Goal: Task Accomplishment & Management: Manage account settings

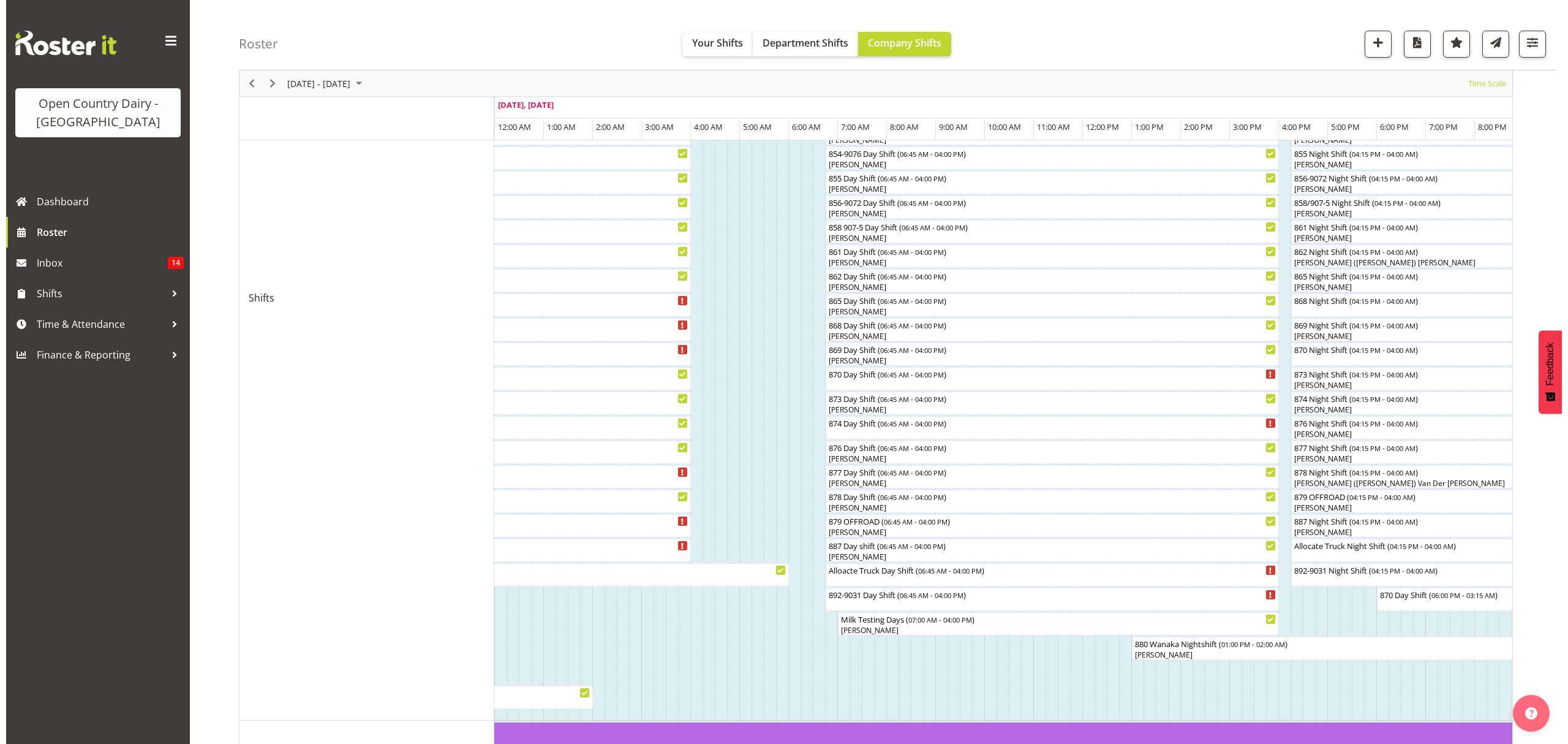
scroll to position [327, 0]
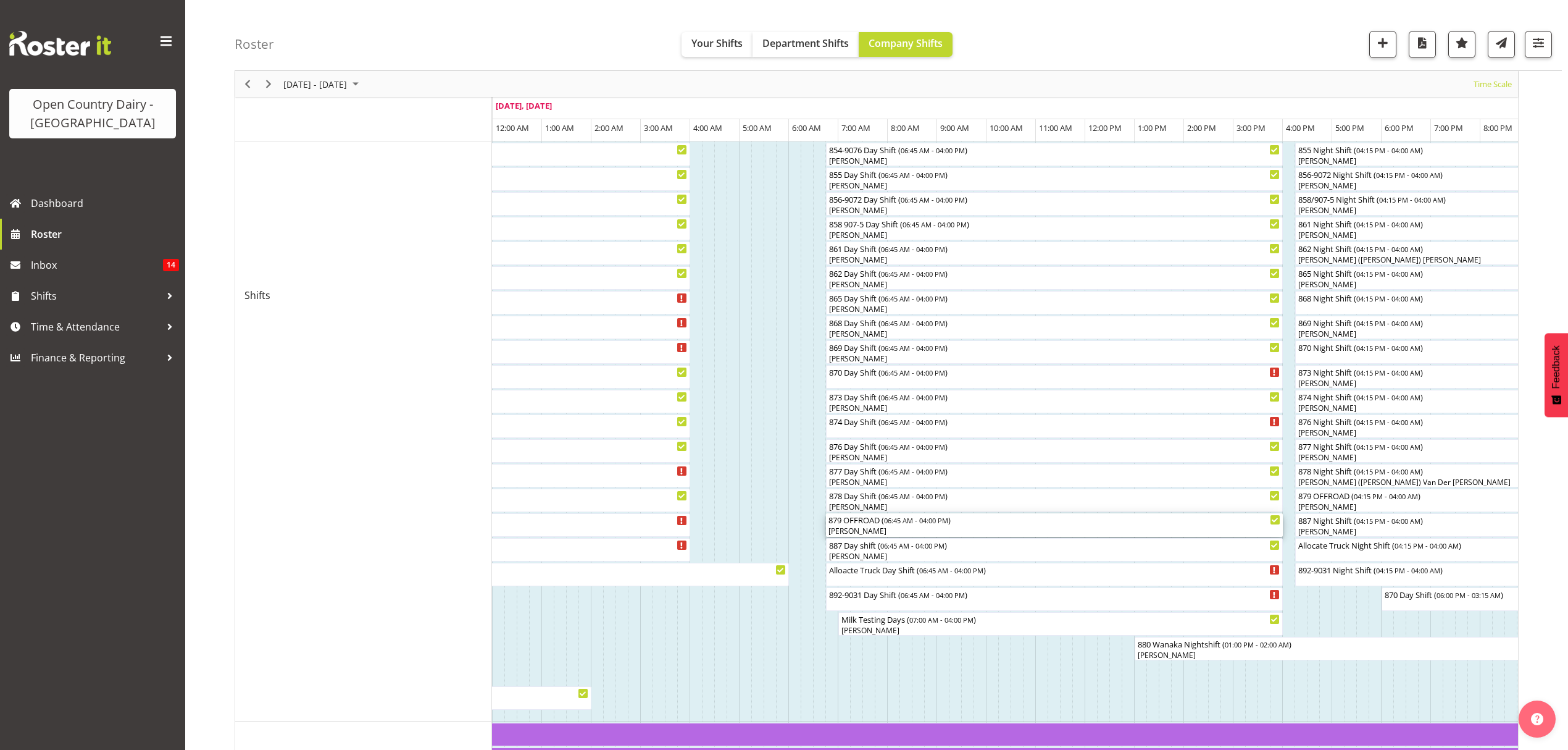
click at [850, 524] on div "879 OFFROAD ( 06:45 AM - 04:00 PM )" at bounding box center [1055, 520] width 452 height 13
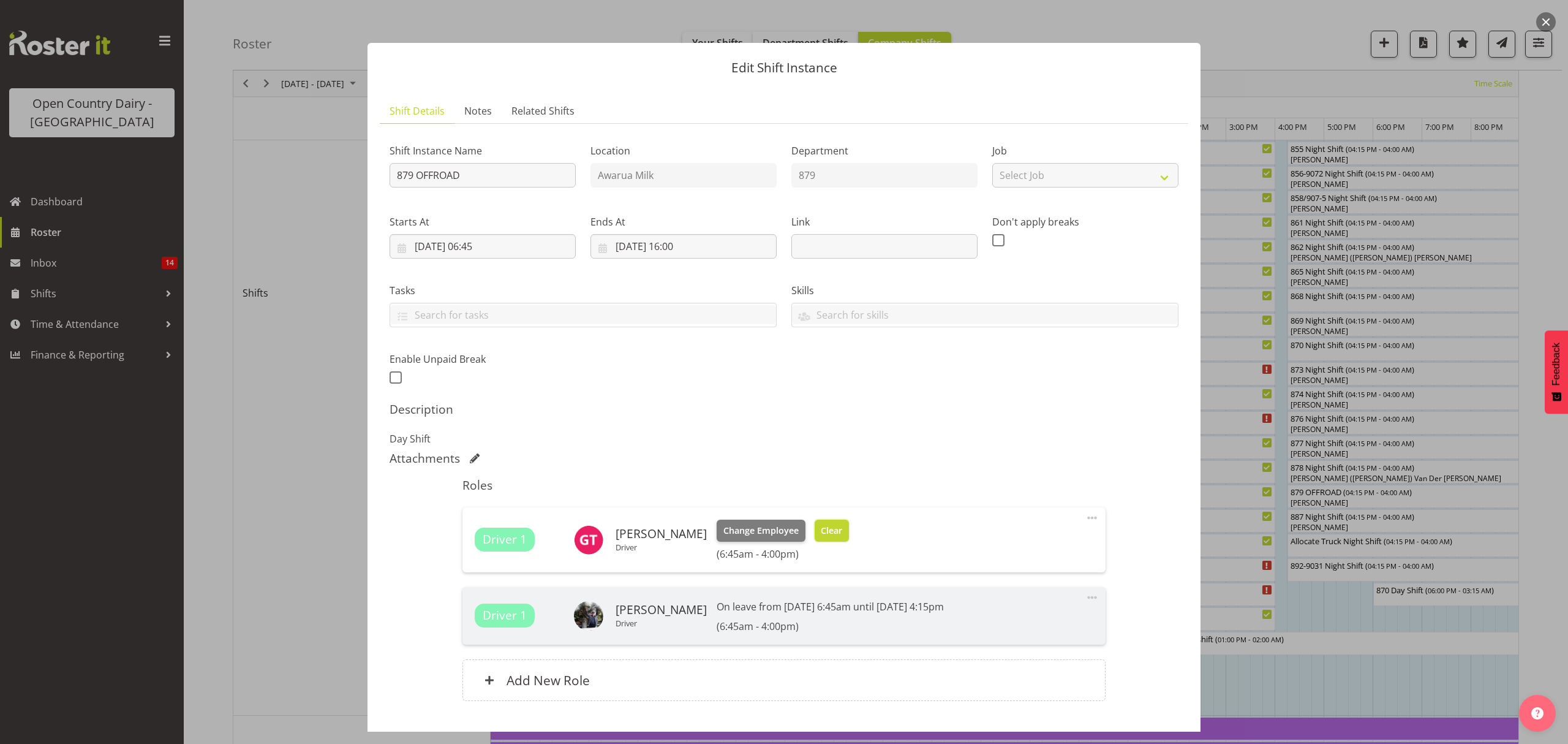
click at [831, 524] on span "Clear" at bounding box center [831, 530] width 22 height 13
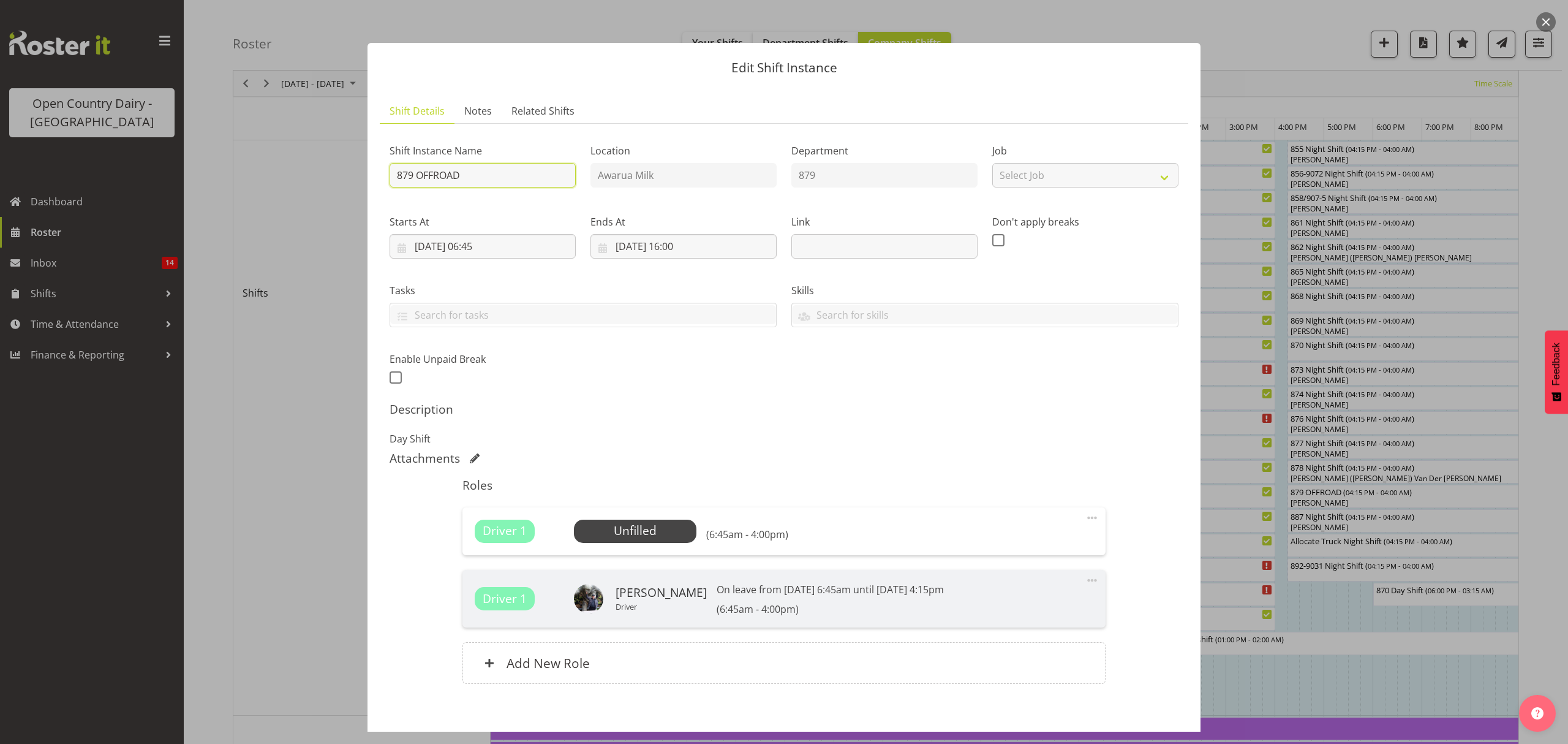
click at [489, 167] on input "879 OFFROAD" at bounding box center [483, 176] width 186 height 25
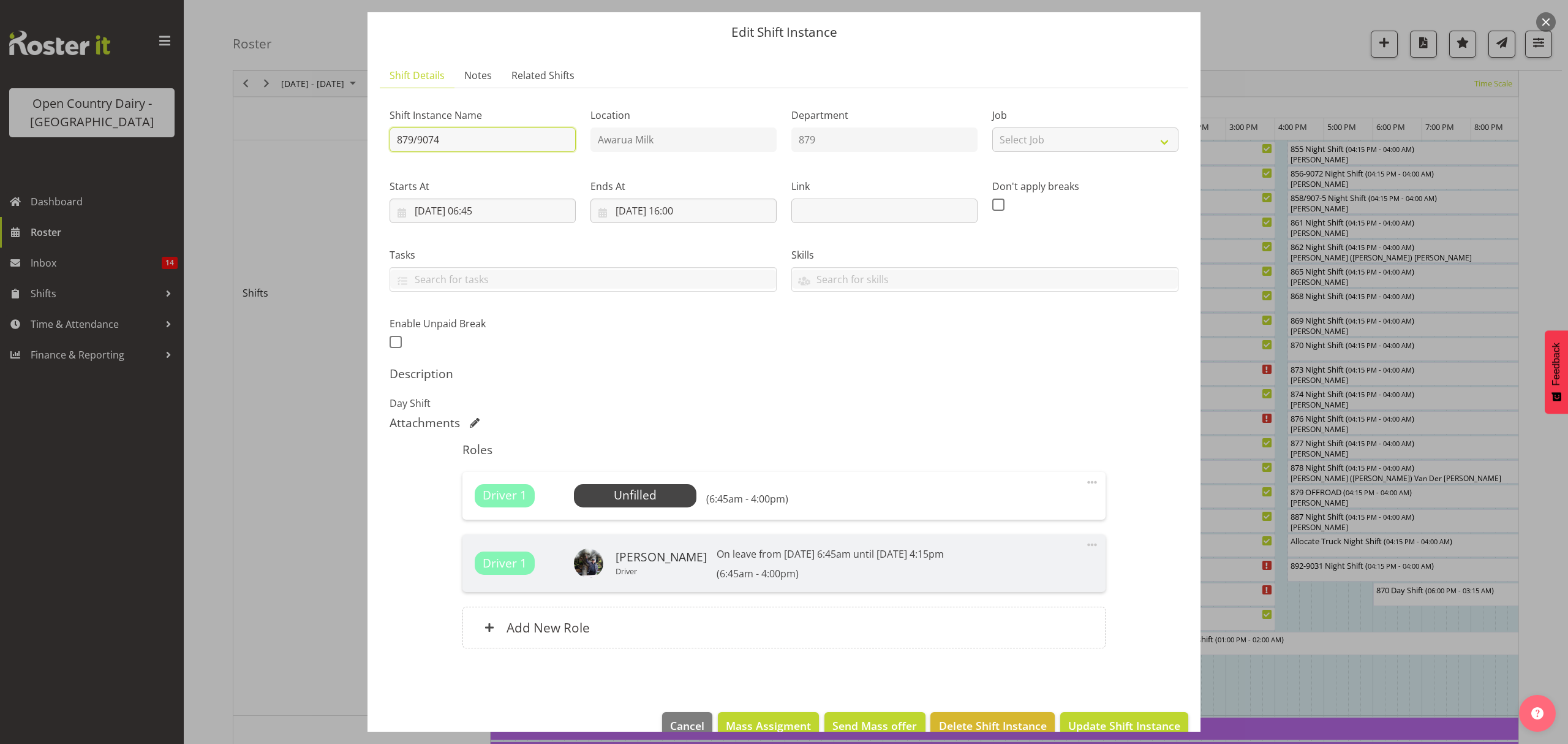
scroll to position [62, 0]
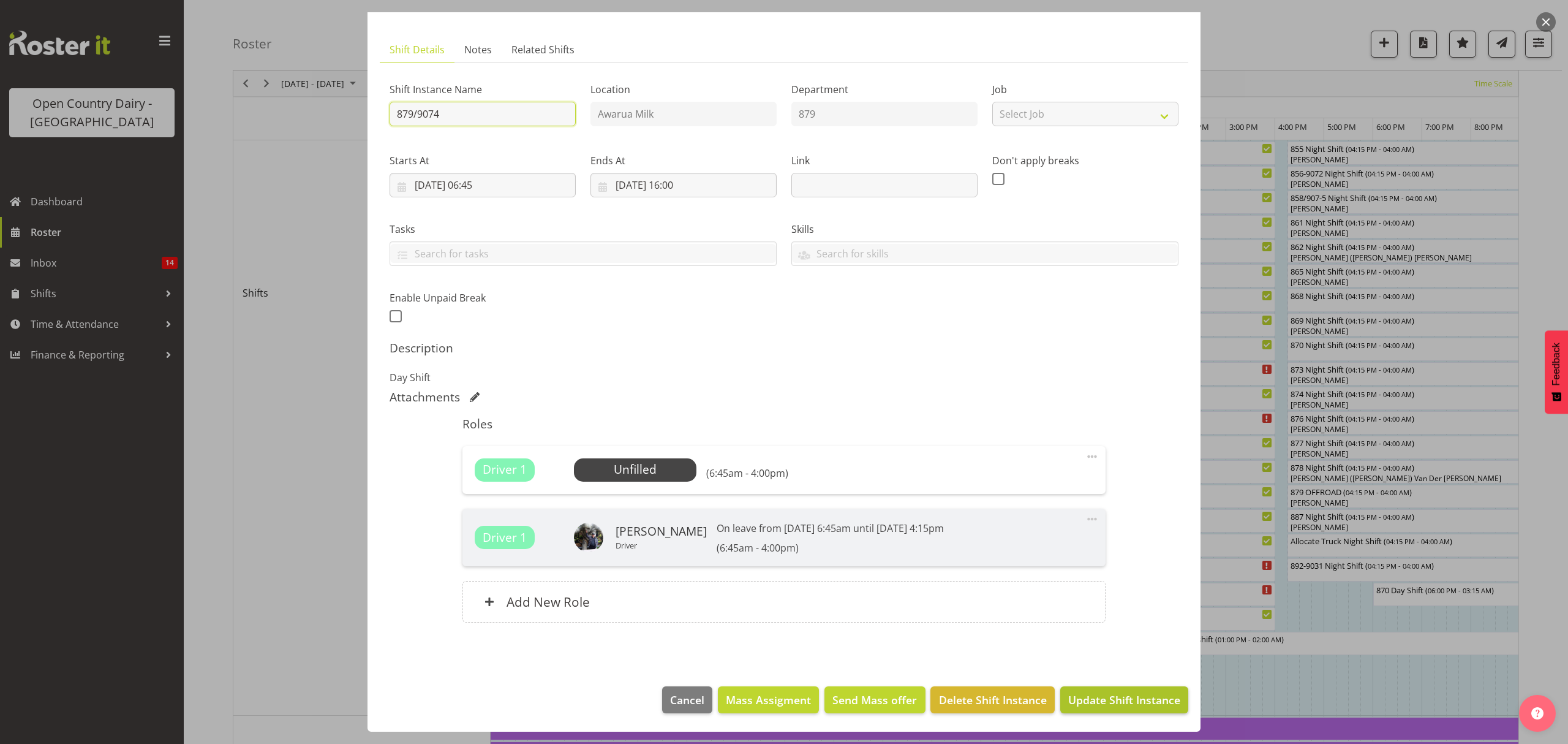
type input "879/9074"
click at [1122, 704] on span "Update Shift Instance" at bounding box center [1124, 700] width 112 height 16
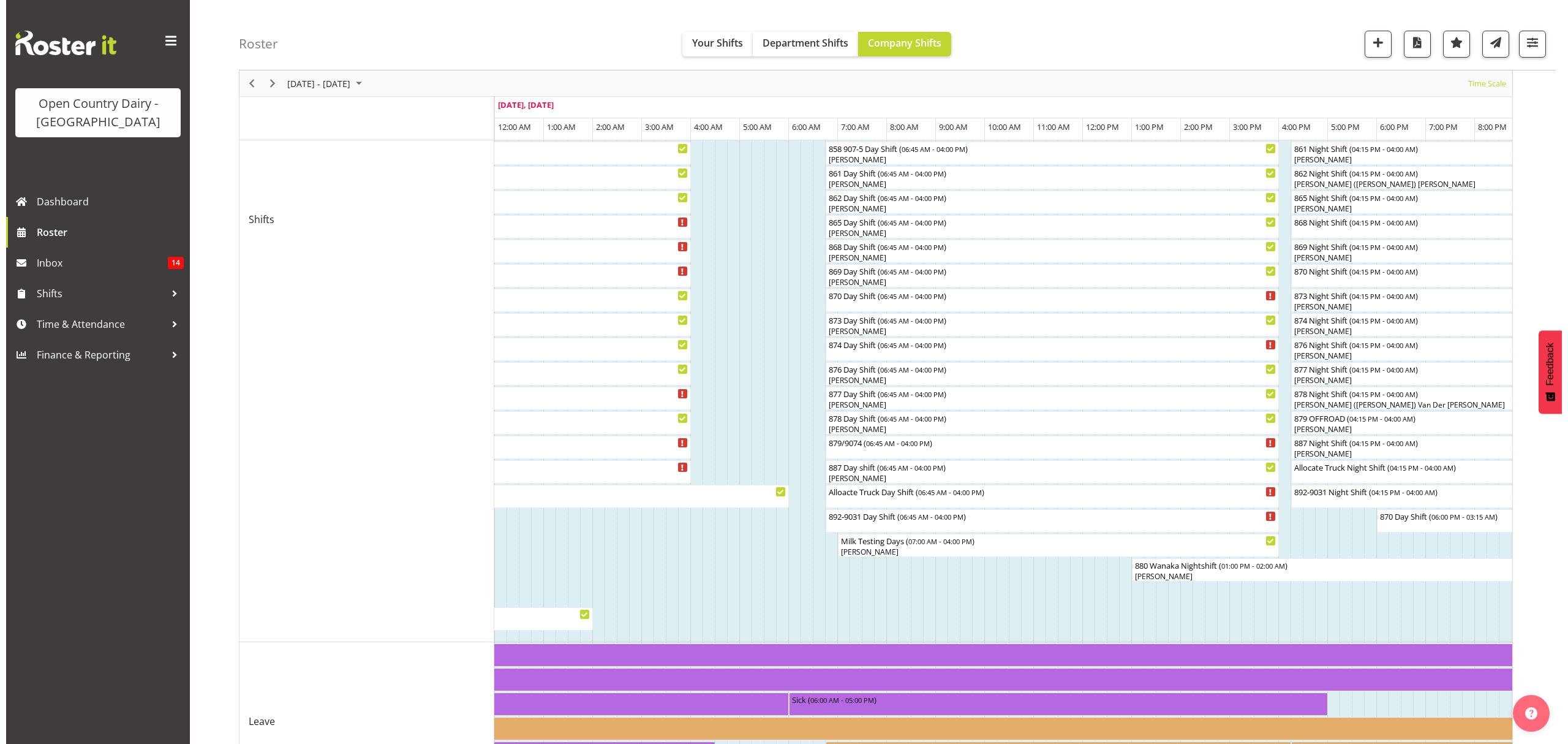
scroll to position [408, 0]
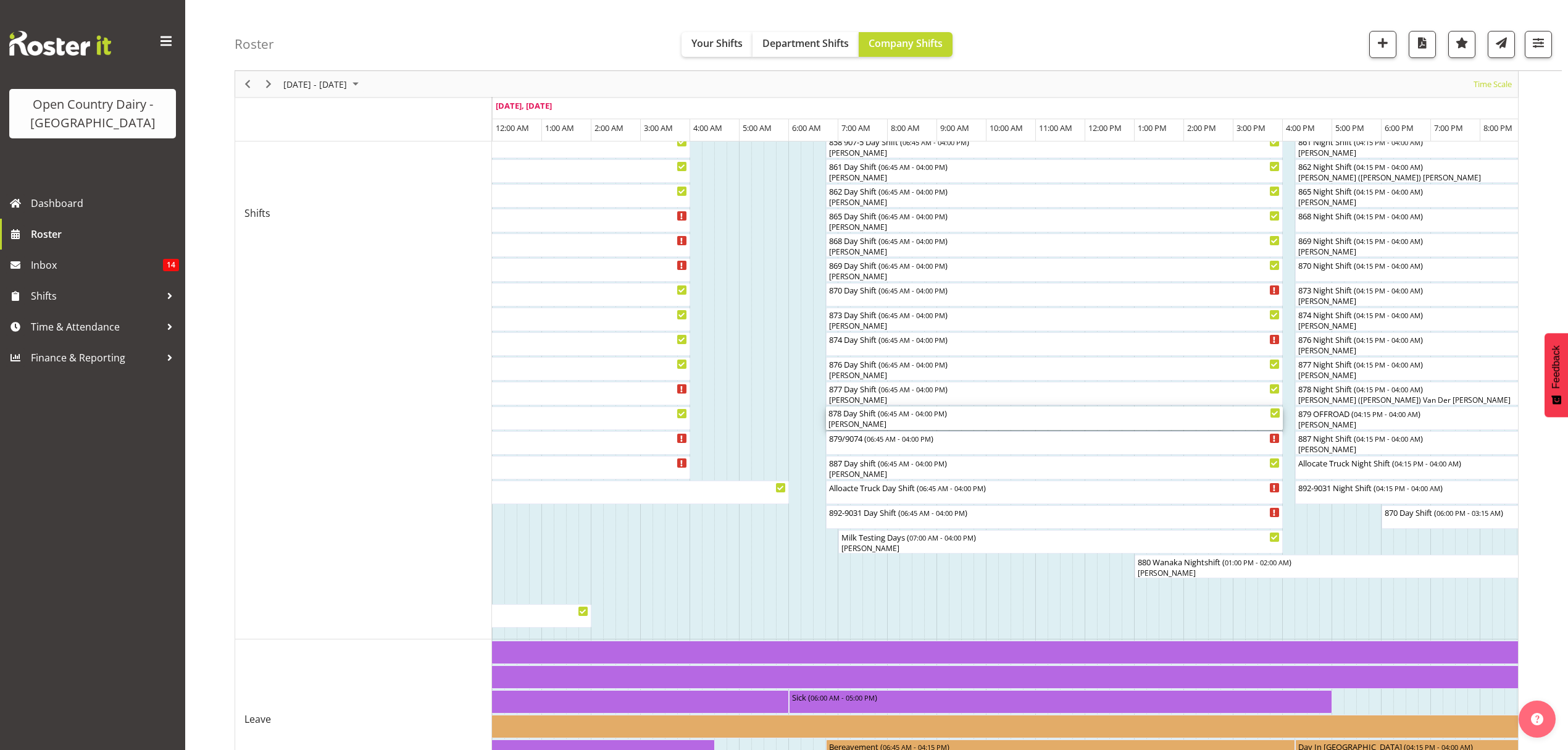
click at [850, 426] on div "Joshua Treymane" at bounding box center [1055, 424] width 452 height 11
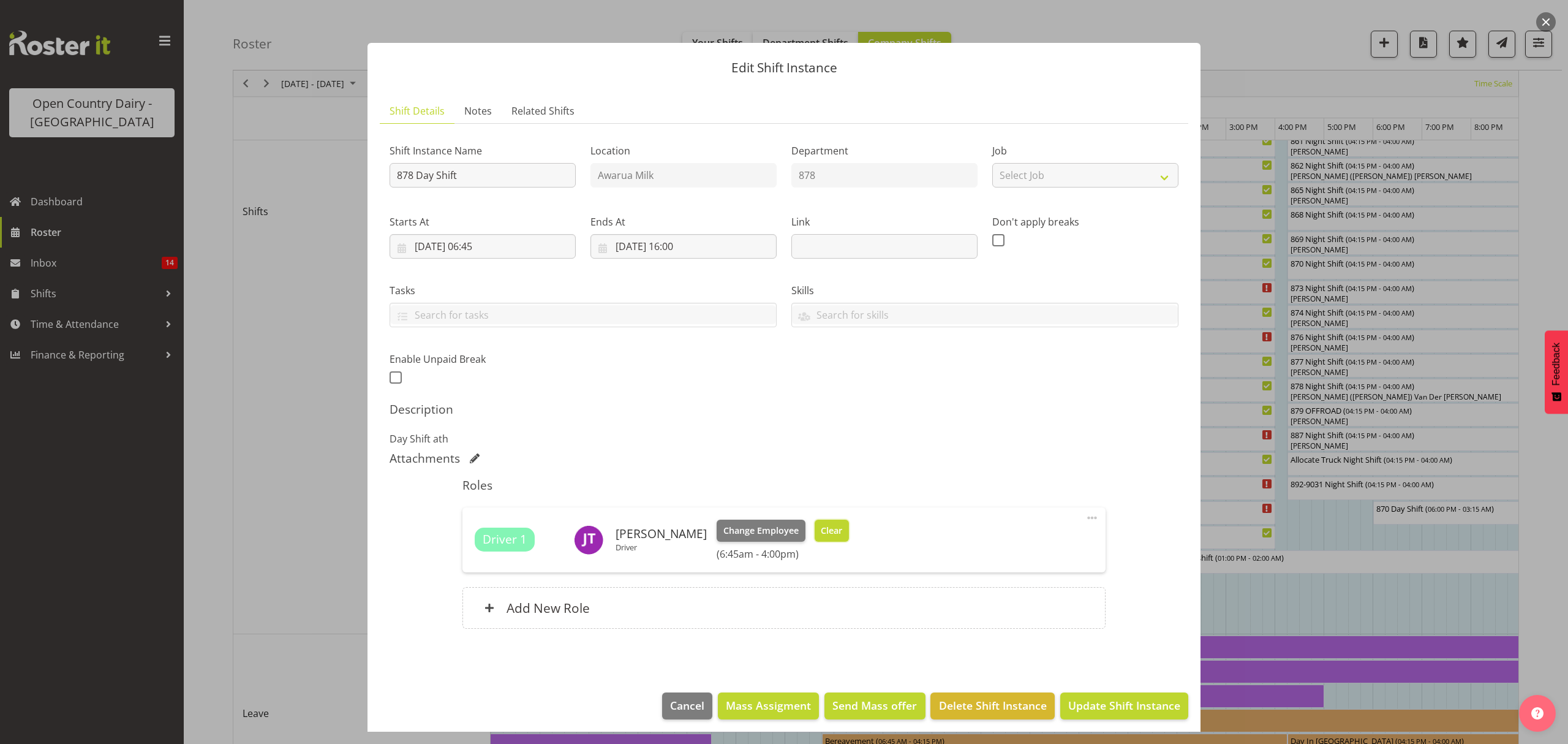
click at [833, 536] on span "Clear" at bounding box center [831, 530] width 22 height 13
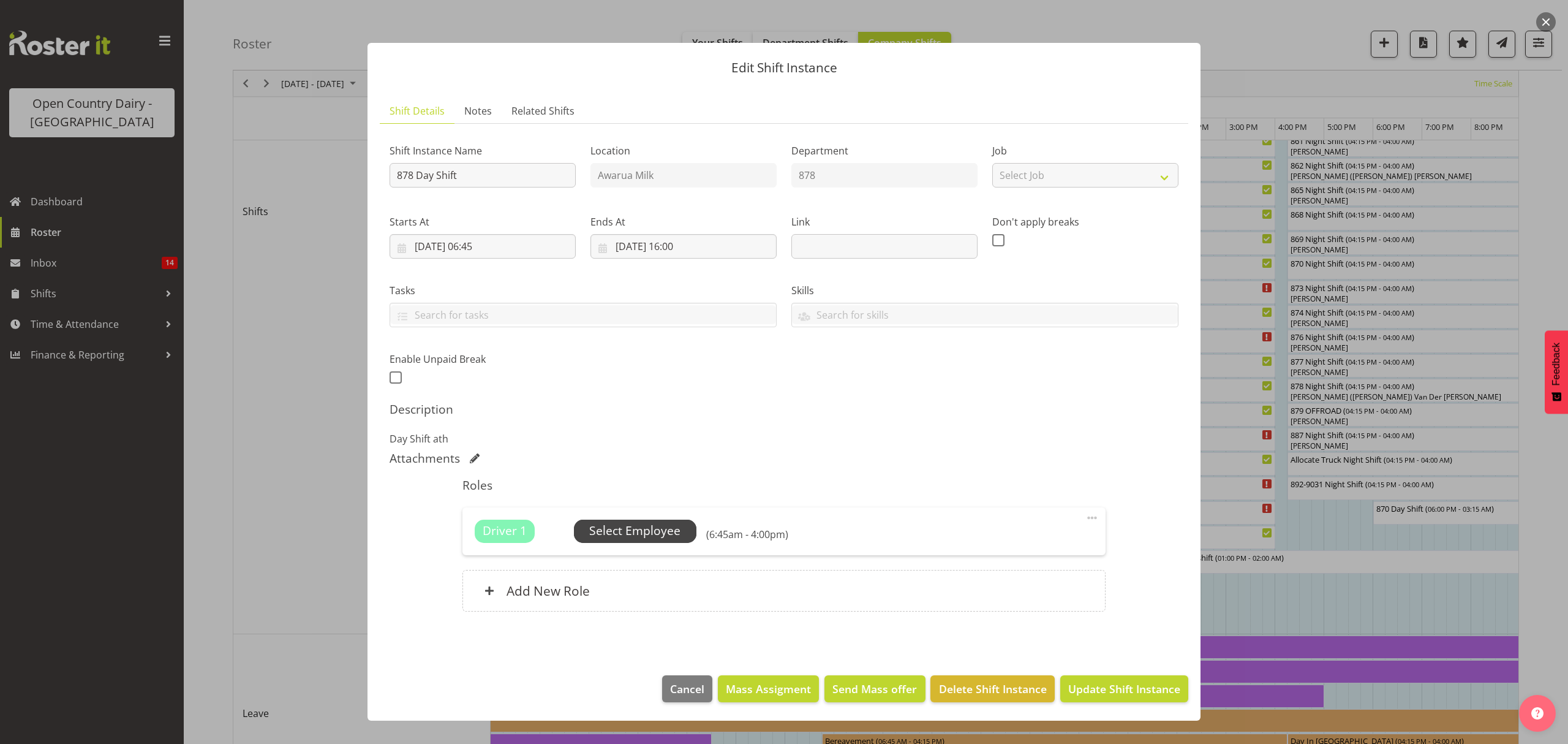
click at [631, 533] on span "Select Employee" at bounding box center [635, 530] width 92 height 18
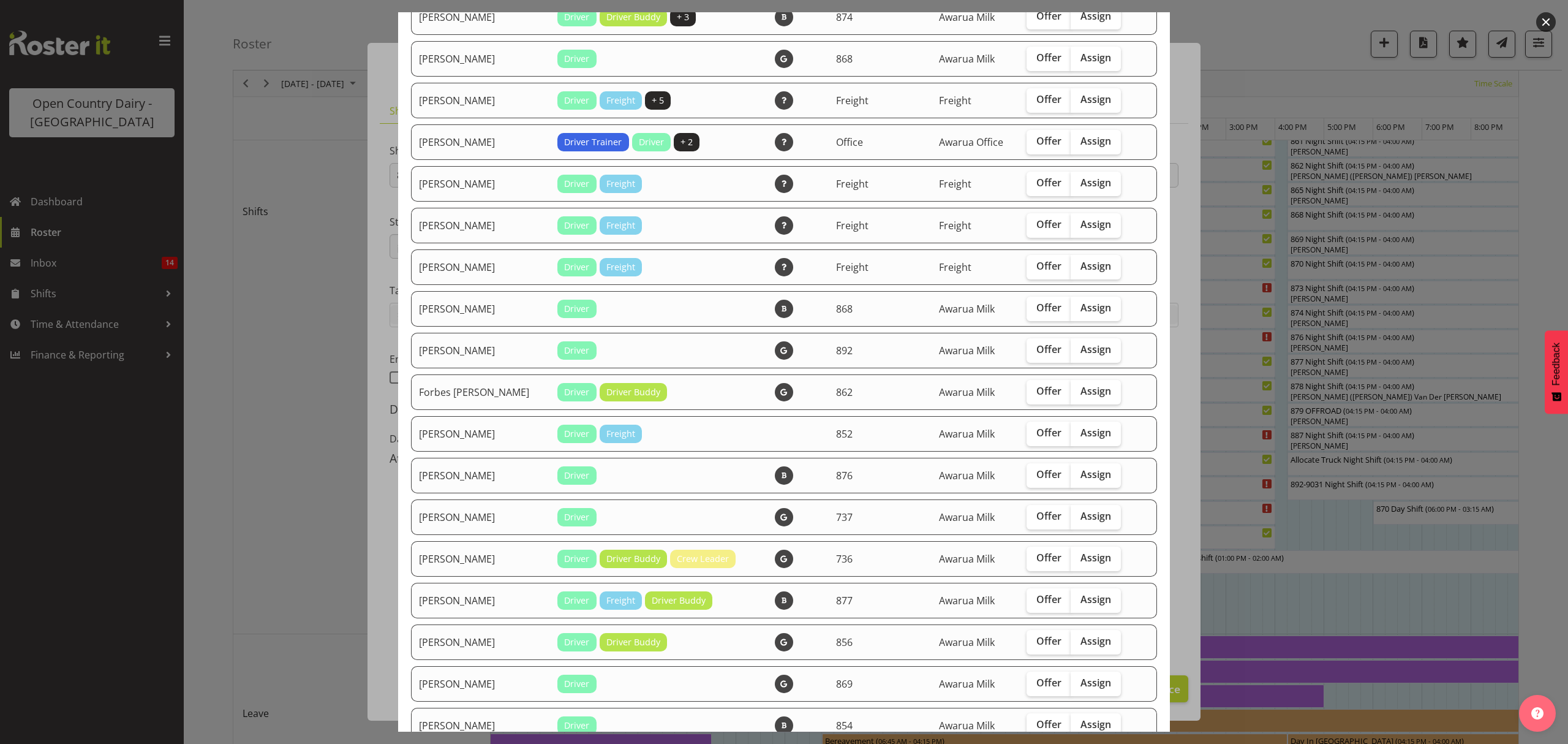
scroll to position [899, 0]
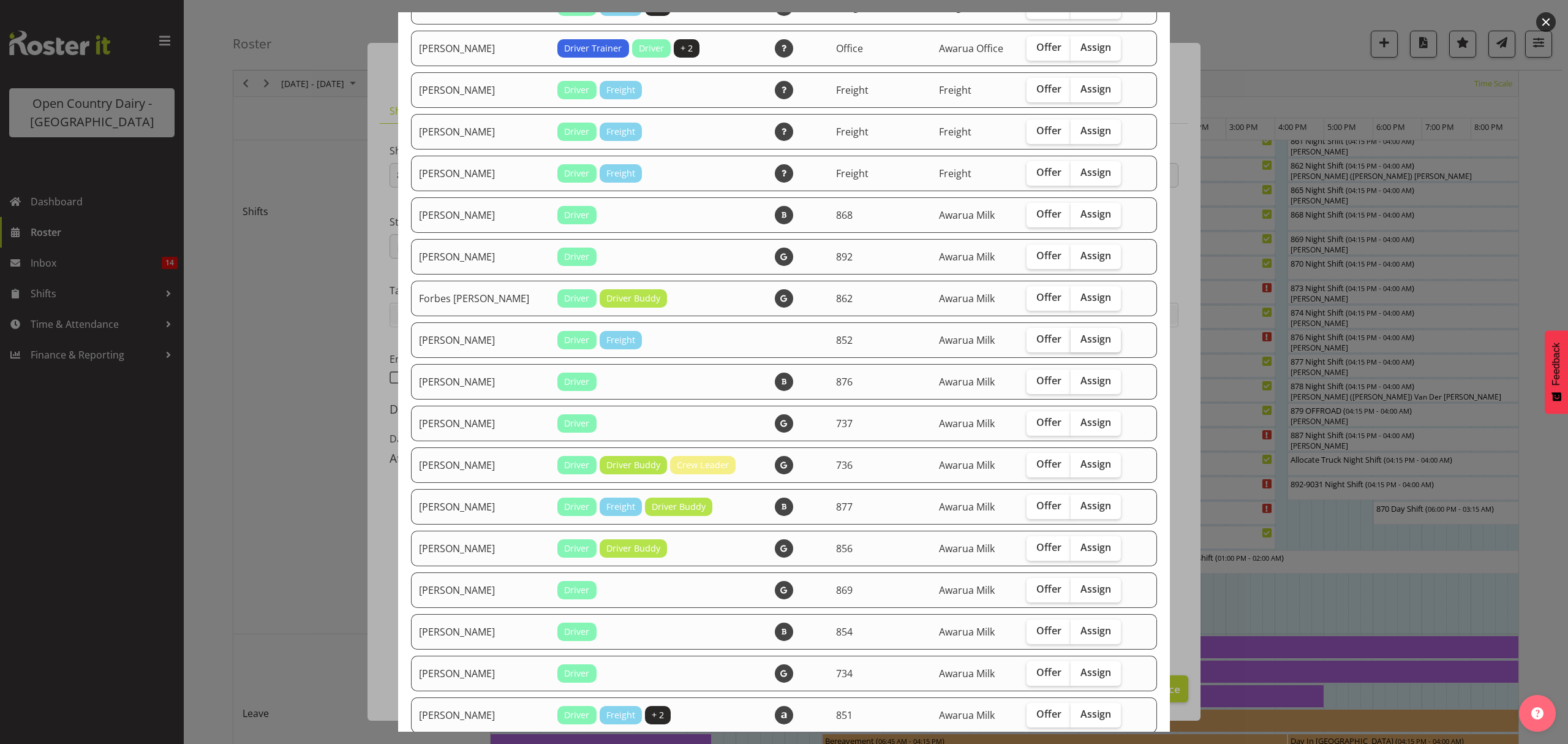
click at [1081, 339] on span "Assign" at bounding box center [1095, 339] width 30 height 12
click at [1070, 339] on input "Assign" at bounding box center [1074, 339] width 8 height 8
checkbox input "true"
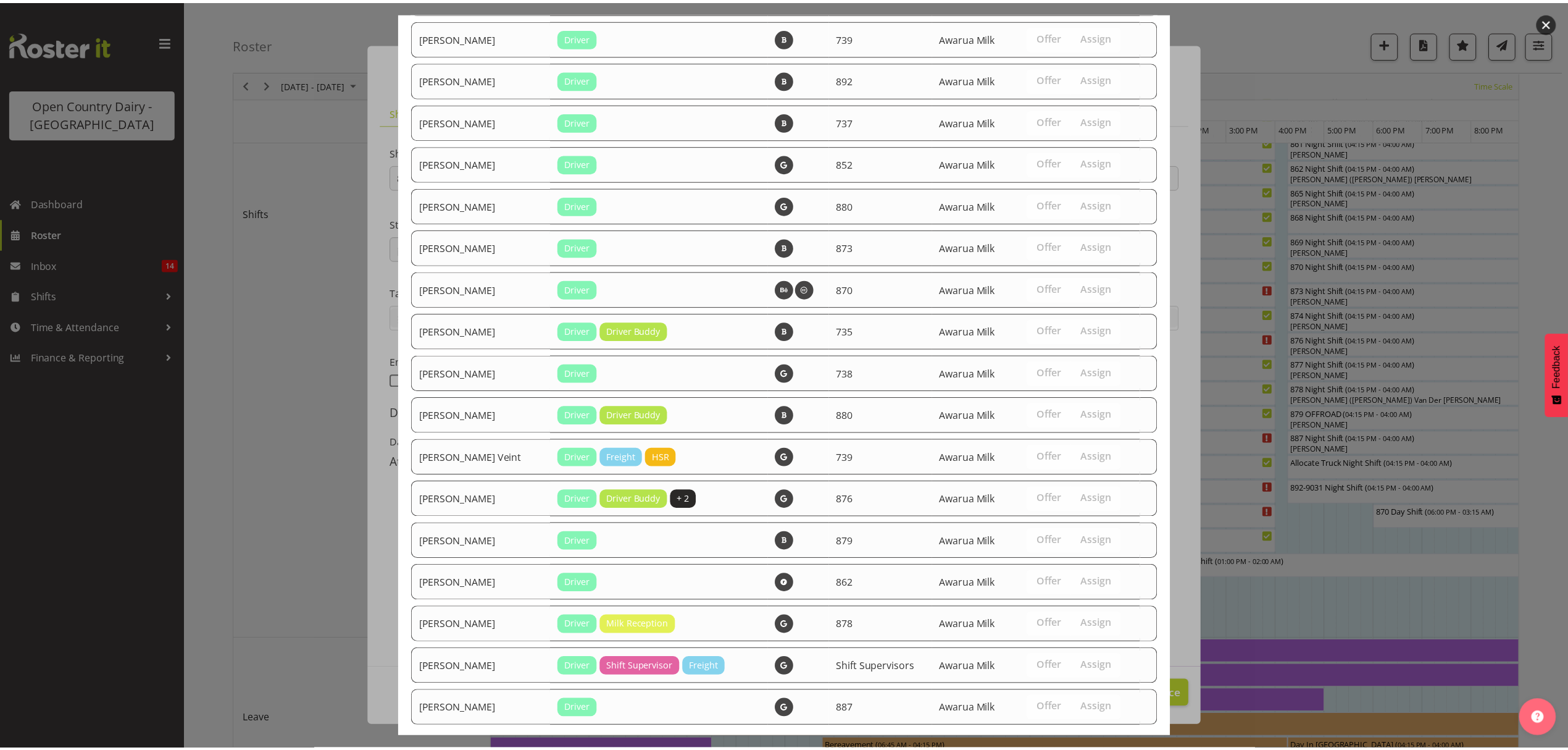
scroll to position [1880, 0]
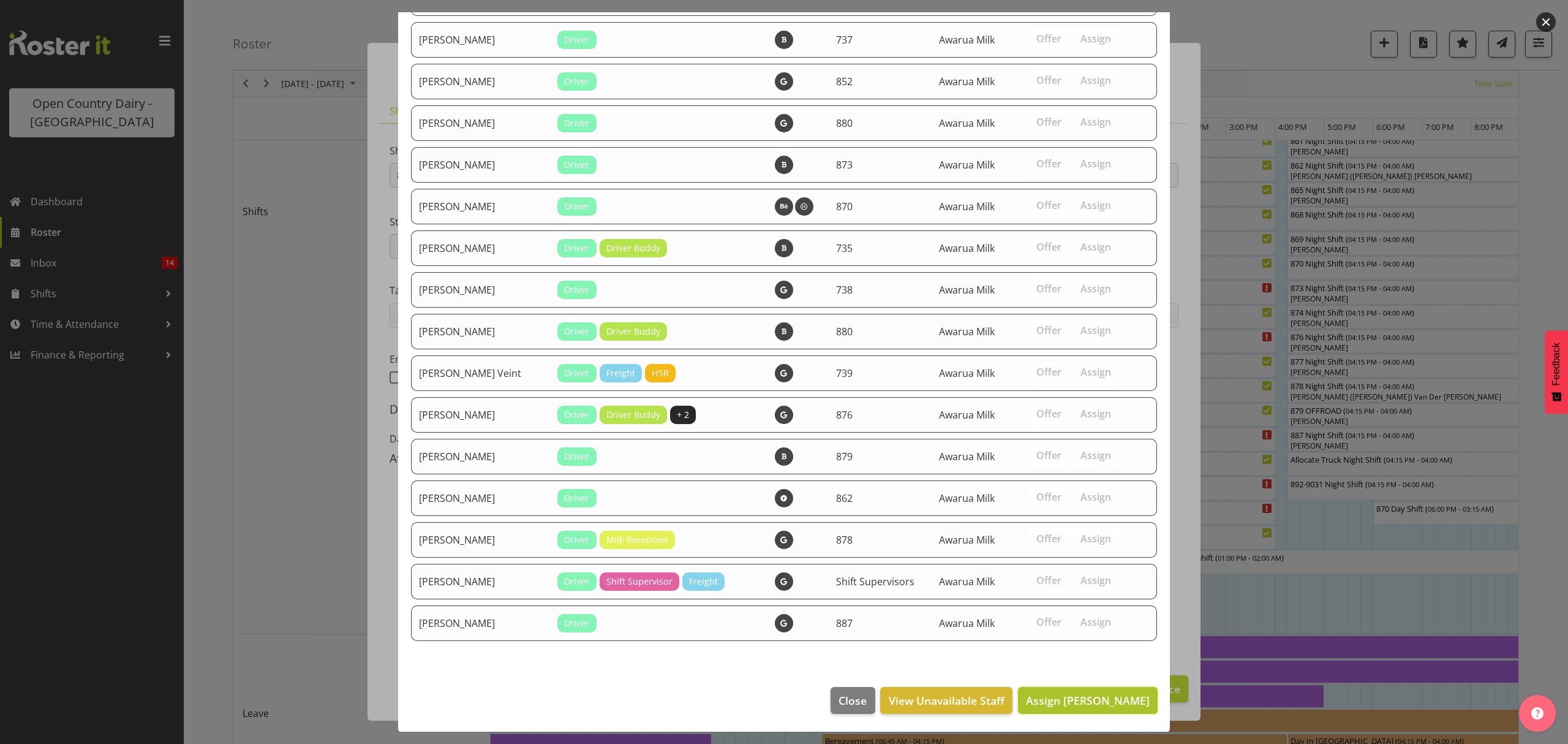
click at [1083, 701] on span "Assign Glenn Tither" at bounding box center [1088, 700] width 123 height 15
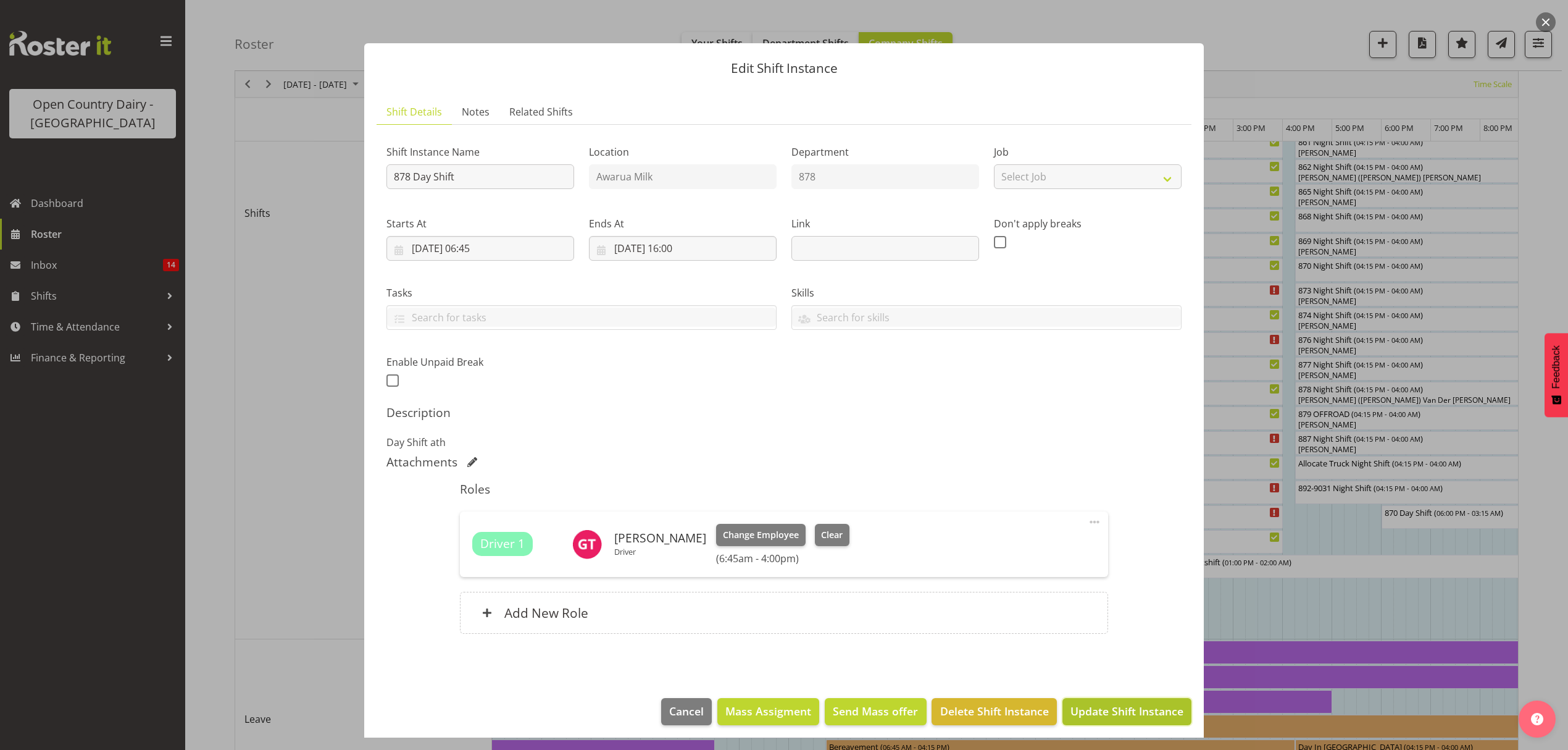
click at [1097, 705] on span "Update Shift Instance" at bounding box center [1127, 711] width 113 height 16
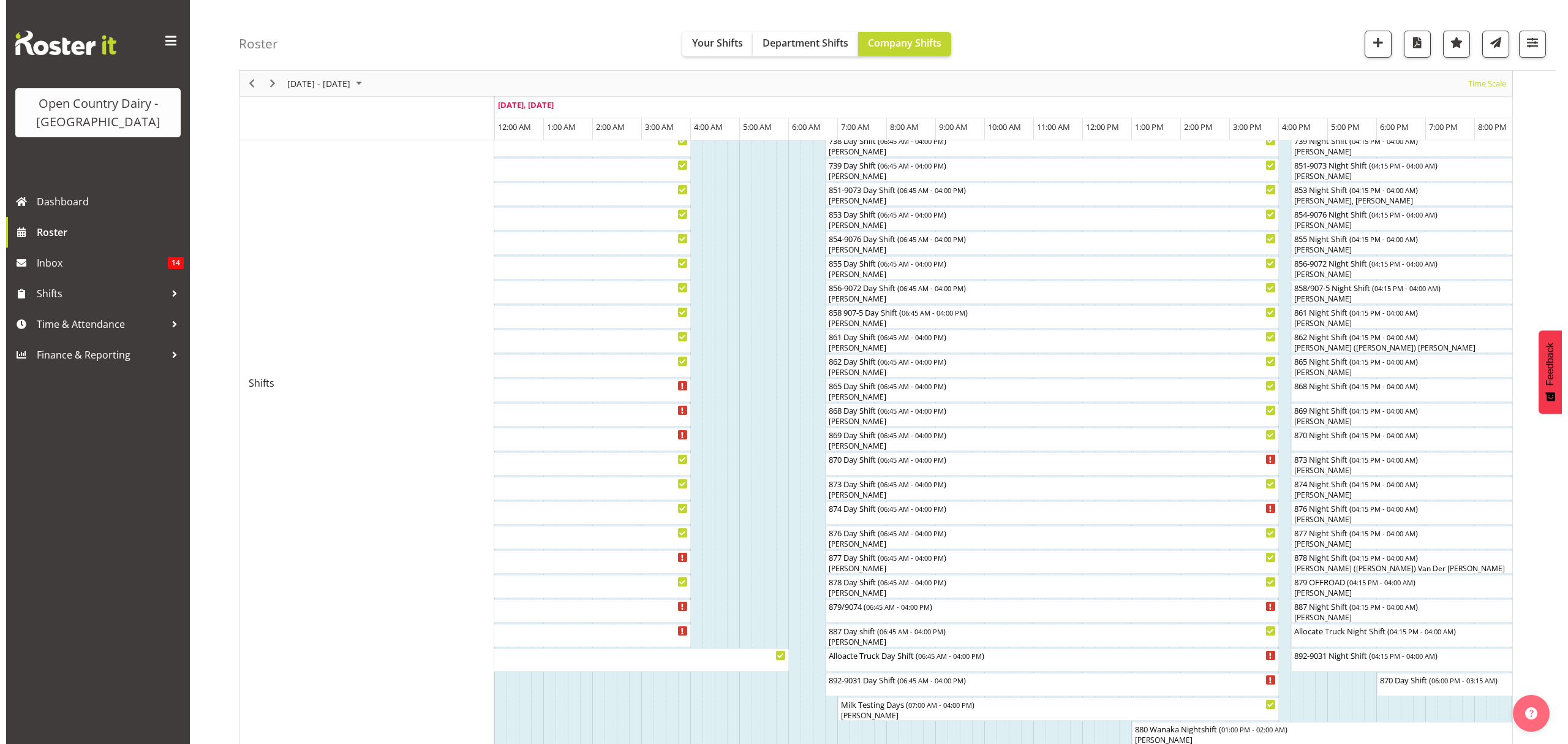
scroll to position [408, 0]
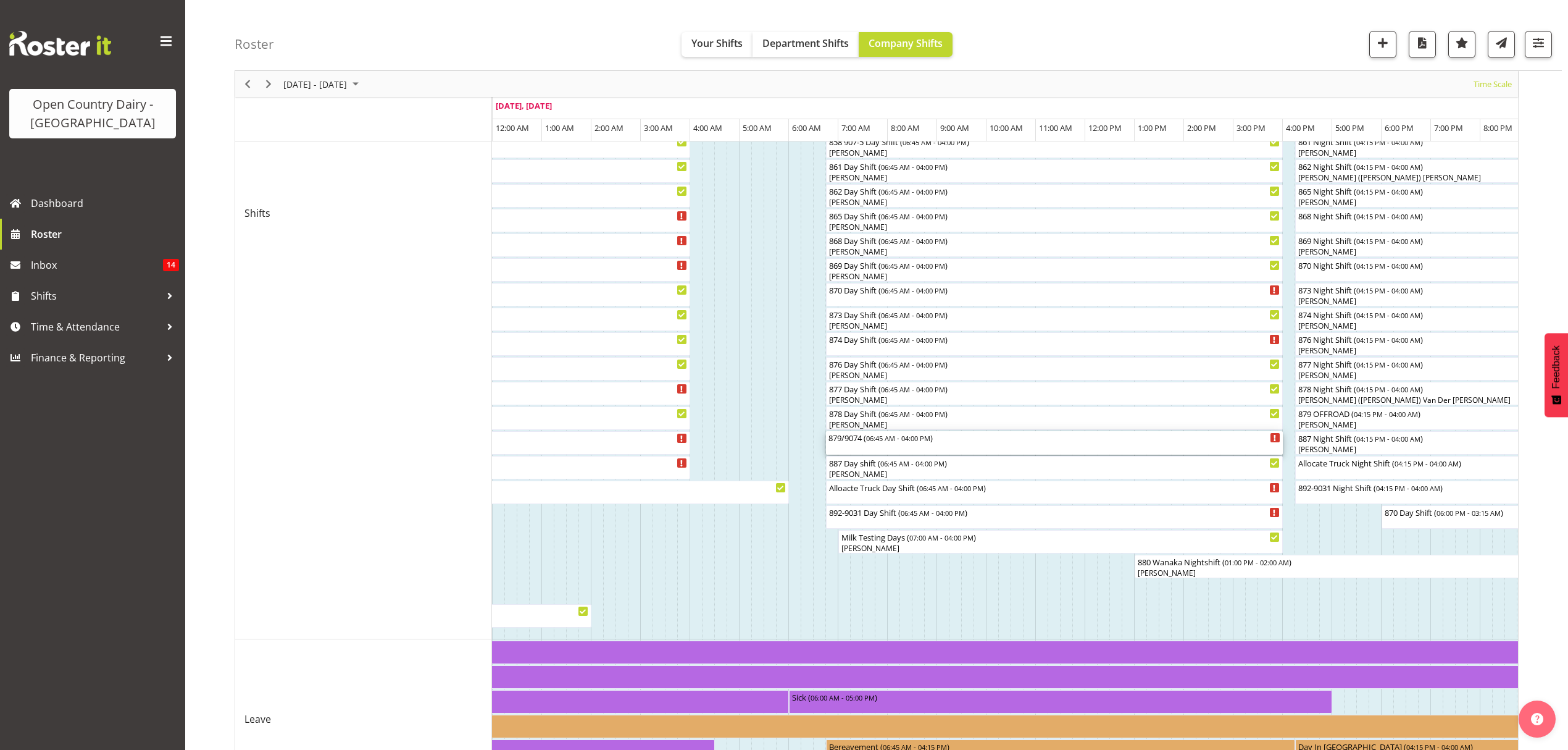
click at [859, 442] on div "879/9074 ( 06:45 AM - 04:00 PM )" at bounding box center [1055, 438] width 452 height 13
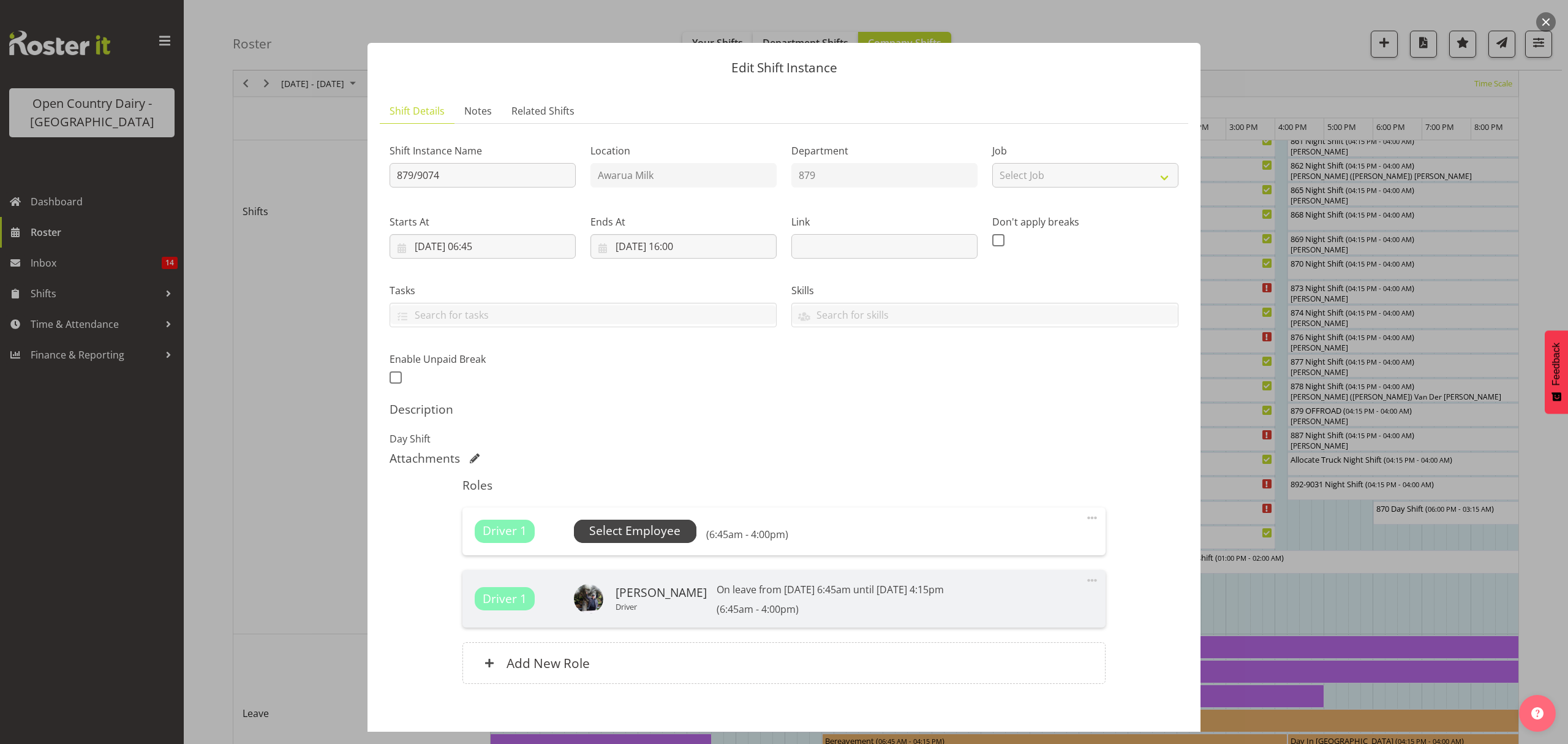
click at [630, 530] on span "Select Employee" at bounding box center [635, 530] width 92 height 18
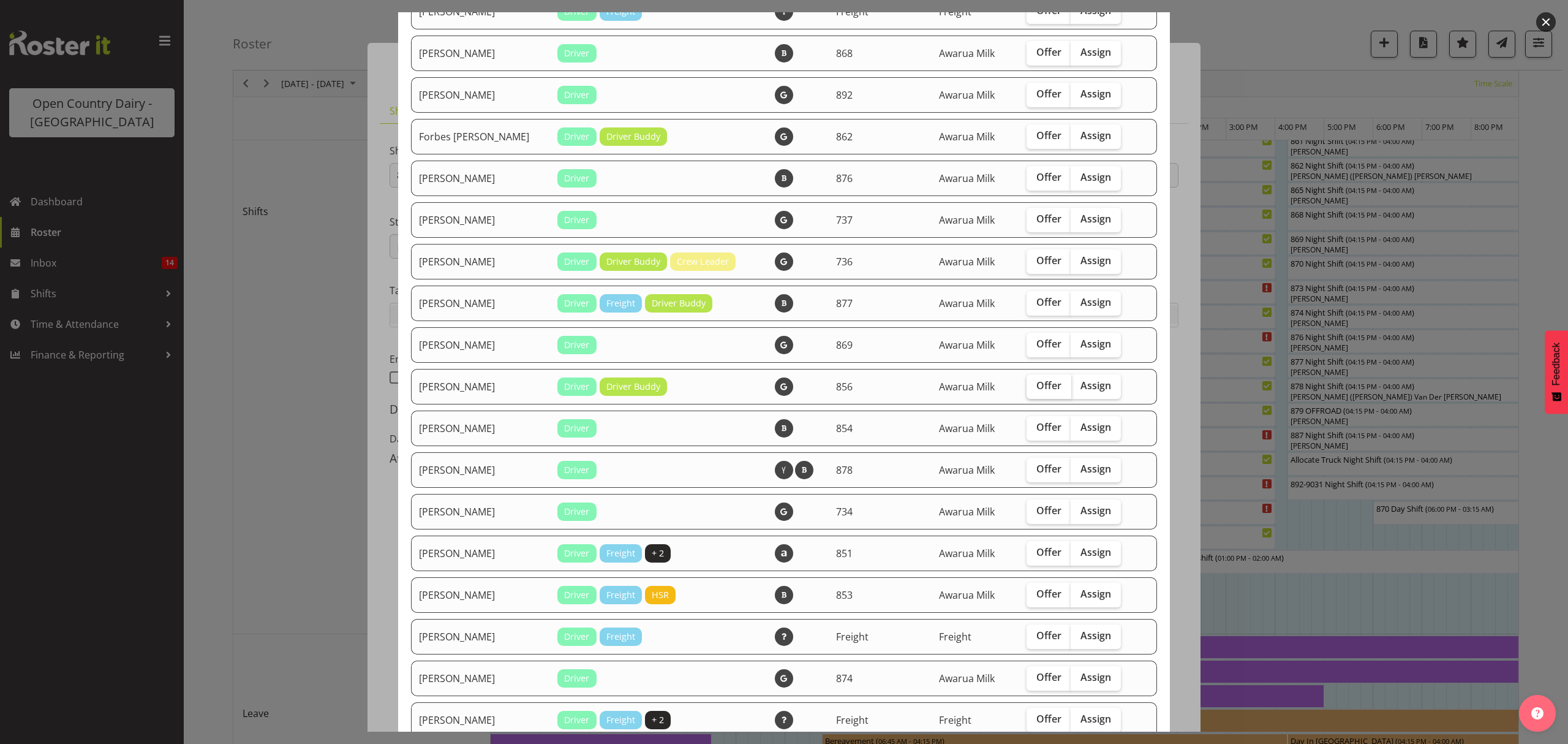
scroll to position [1307, 0]
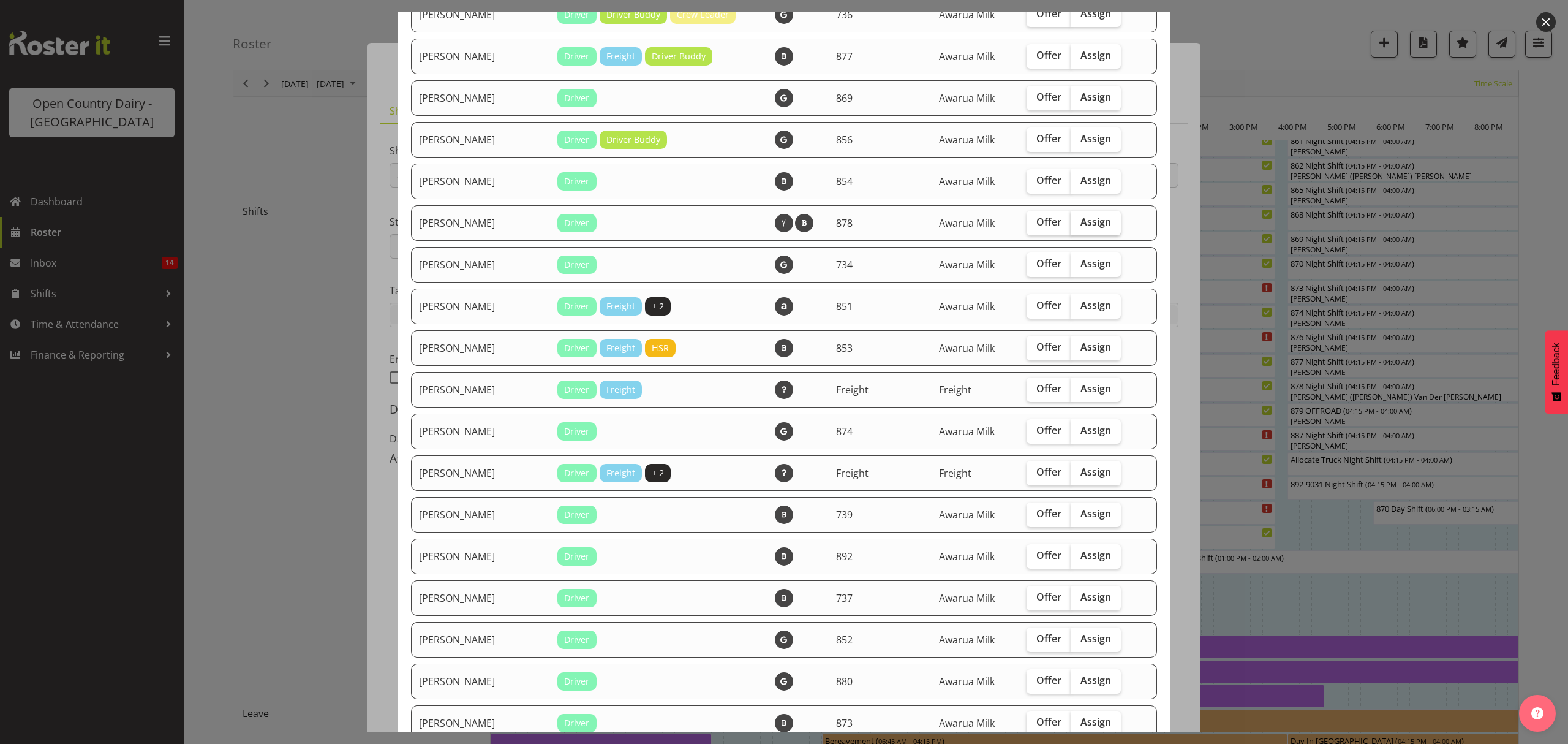
click at [1086, 224] on span "Assign" at bounding box center [1095, 222] width 30 height 12
click at [1078, 224] on input "Assign" at bounding box center [1074, 222] width 8 height 8
checkbox input "true"
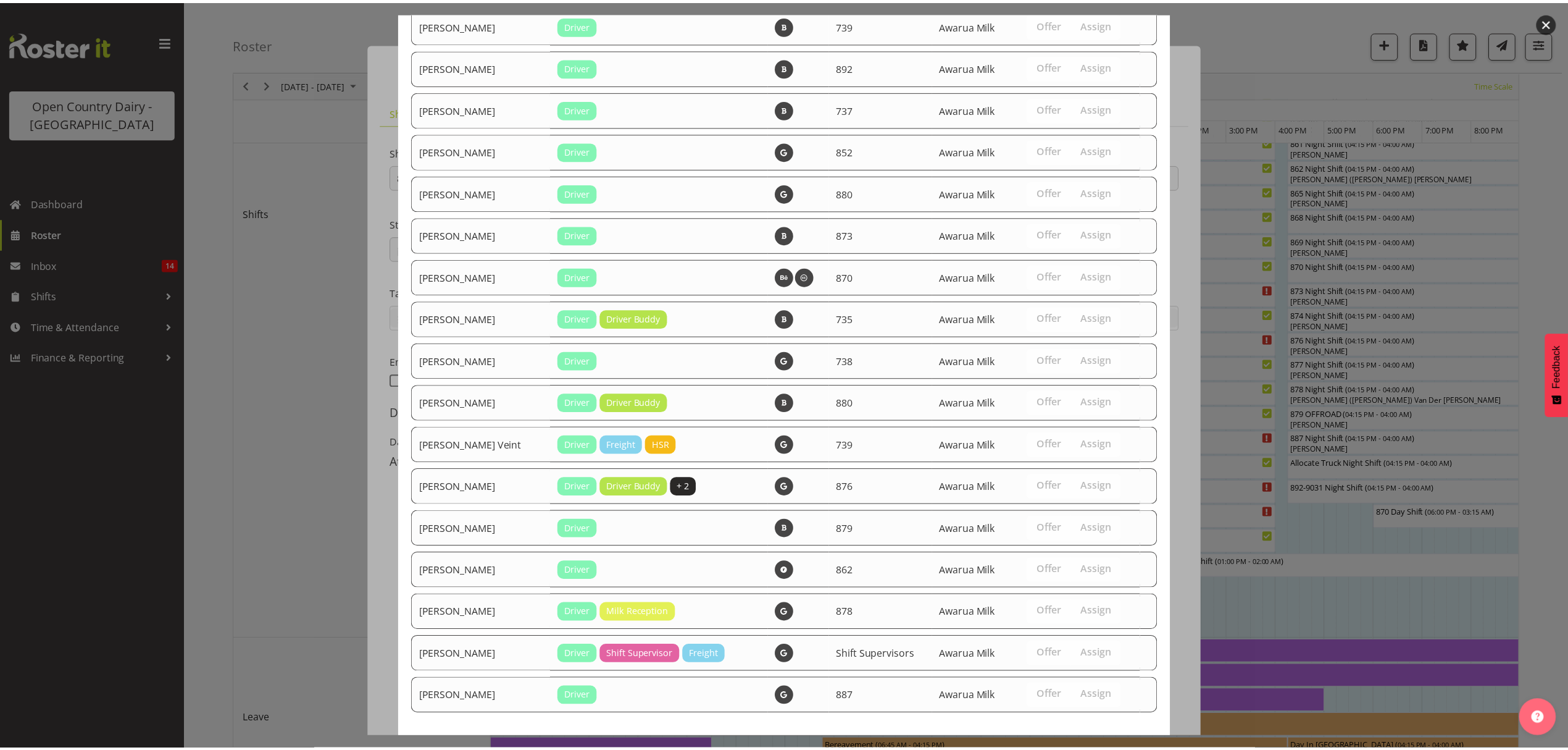
scroll to position [1880, 0]
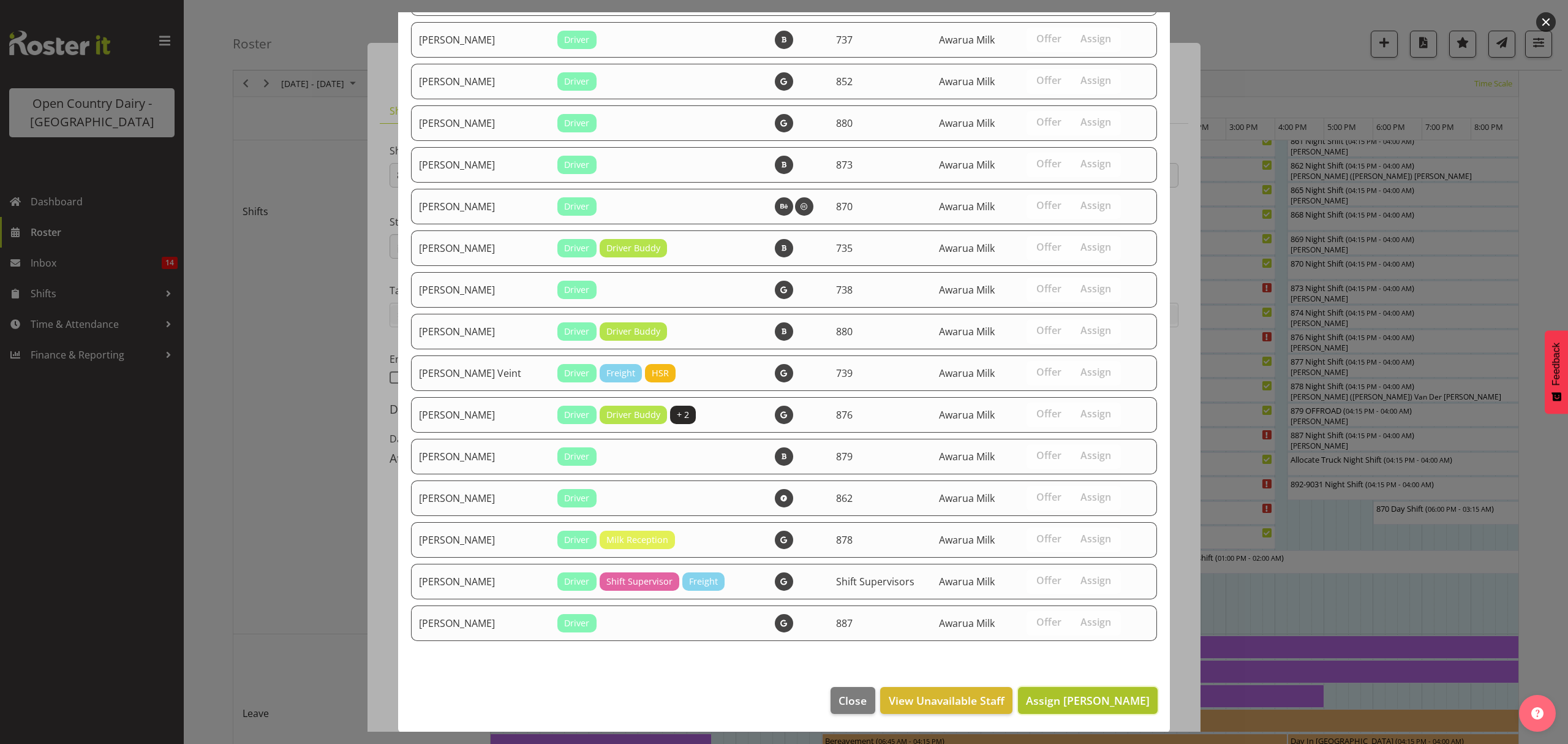
click at [1067, 697] on span "Assign Joshua Treymane" at bounding box center [1088, 700] width 123 height 15
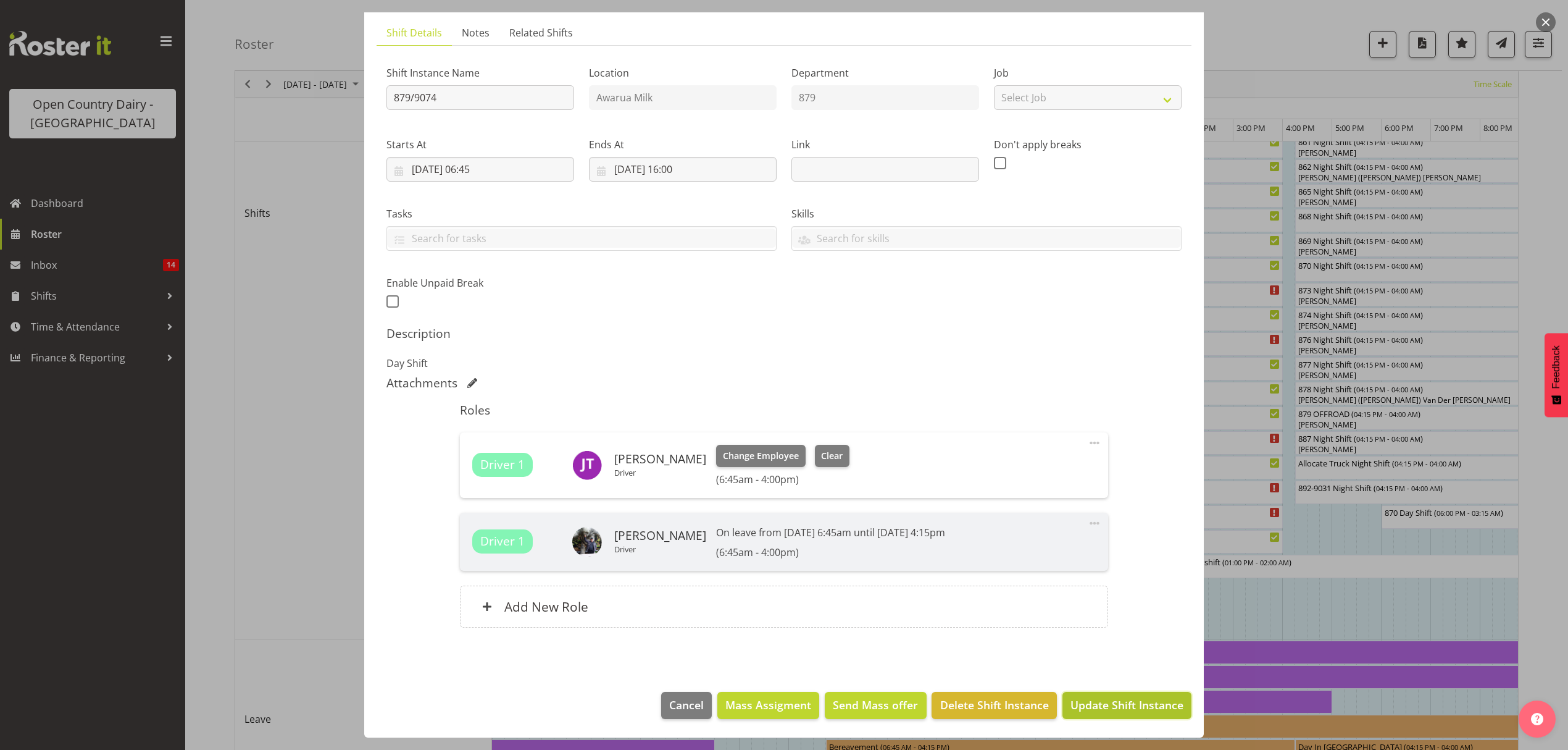
click at [1089, 697] on button "Update Shift Instance" at bounding box center [1127, 705] width 129 height 27
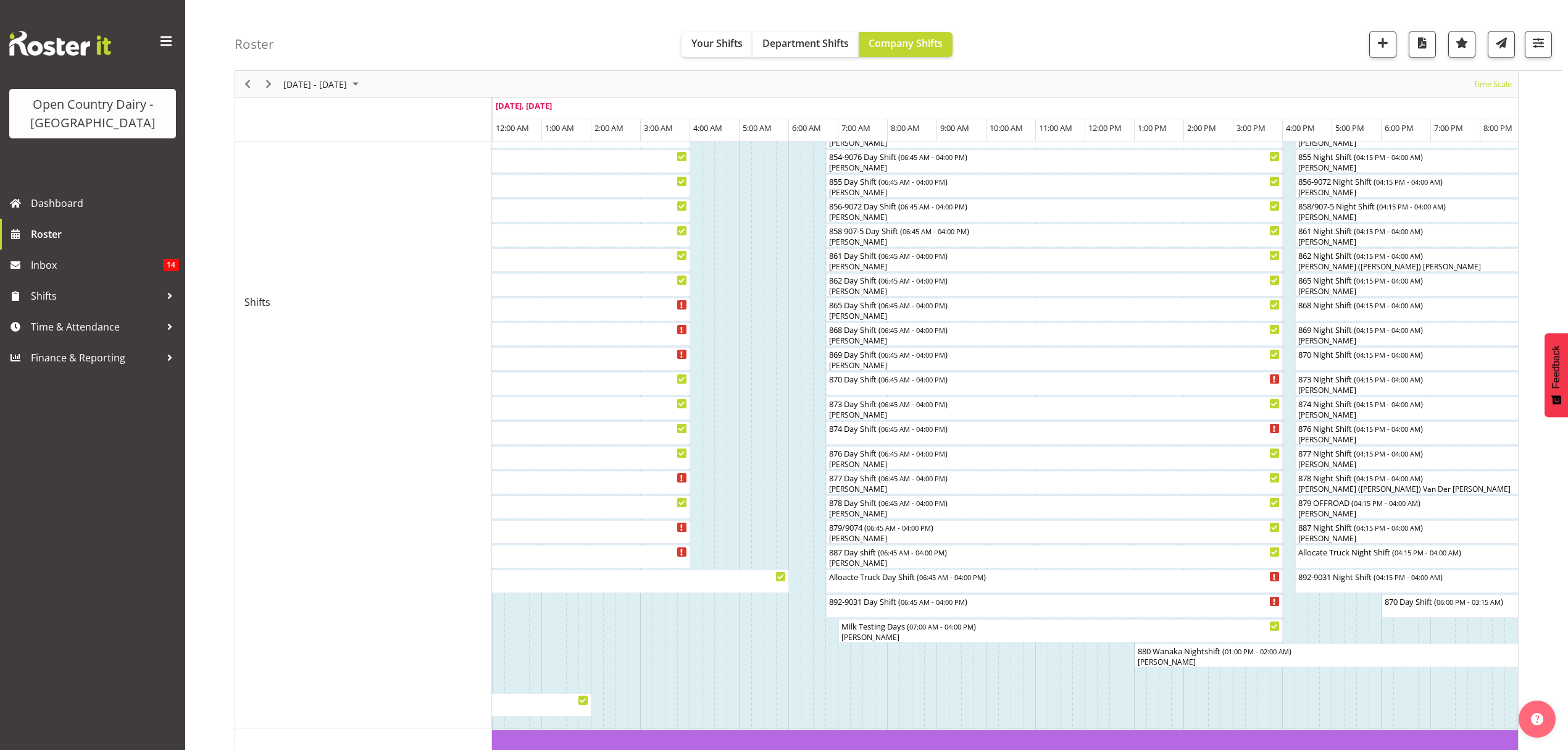
scroll to position [330, 0]
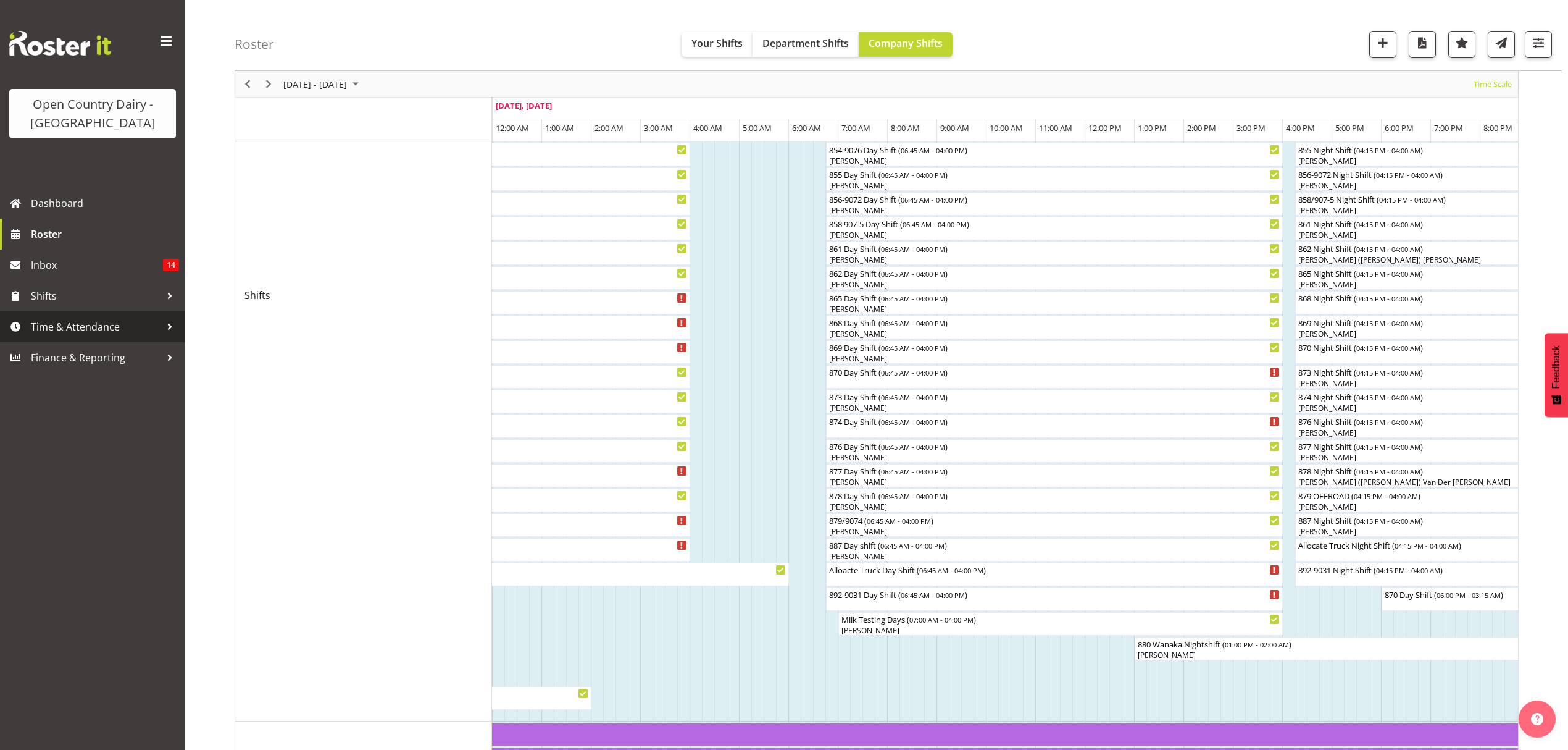
click at [72, 318] on span "Time & Attendance" at bounding box center [95, 327] width 130 height 19
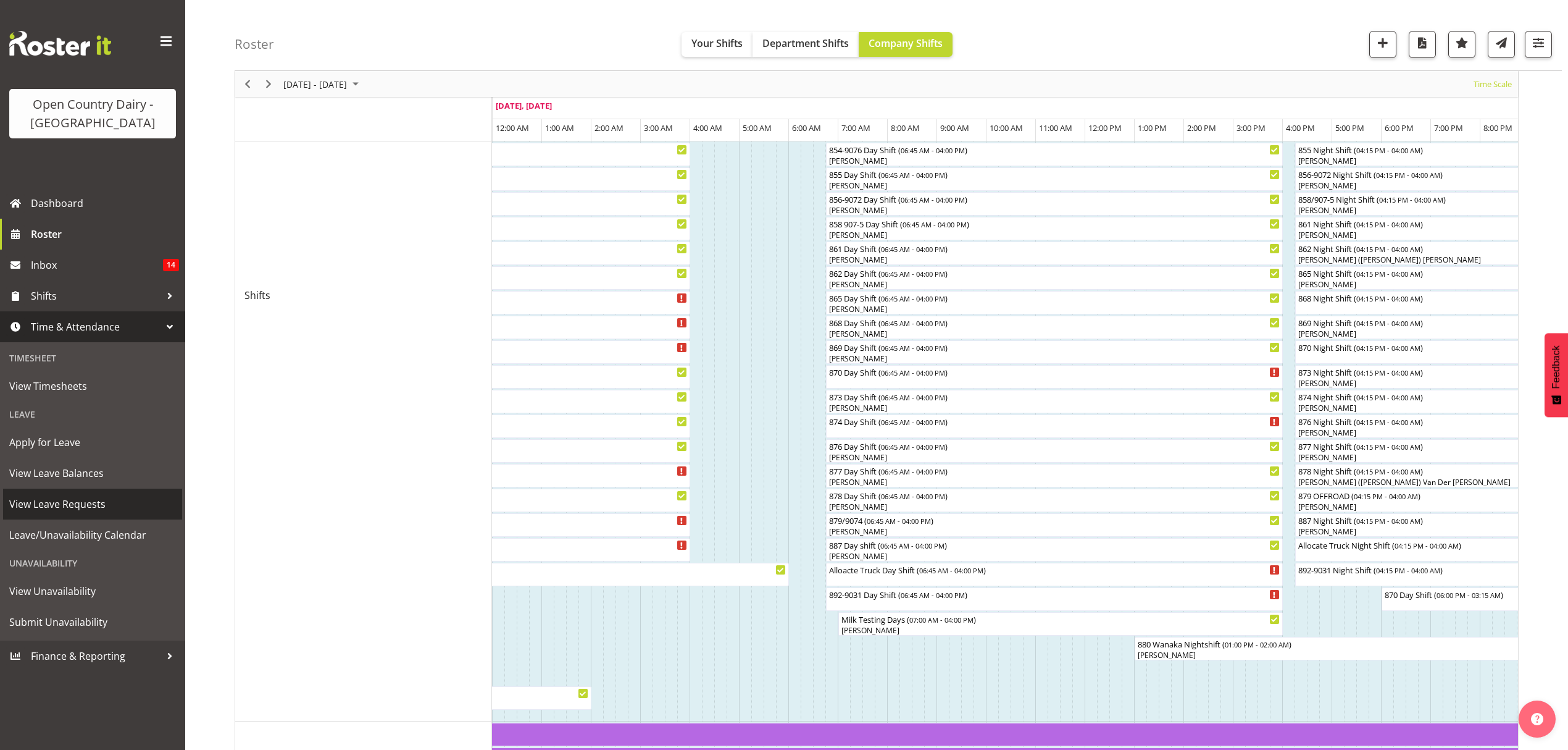
click at [84, 500] on span "View Leave Requests" at bounding box center [92, 504] width 167 height 19
